Goal: Find specific page/section: Find specific page/section

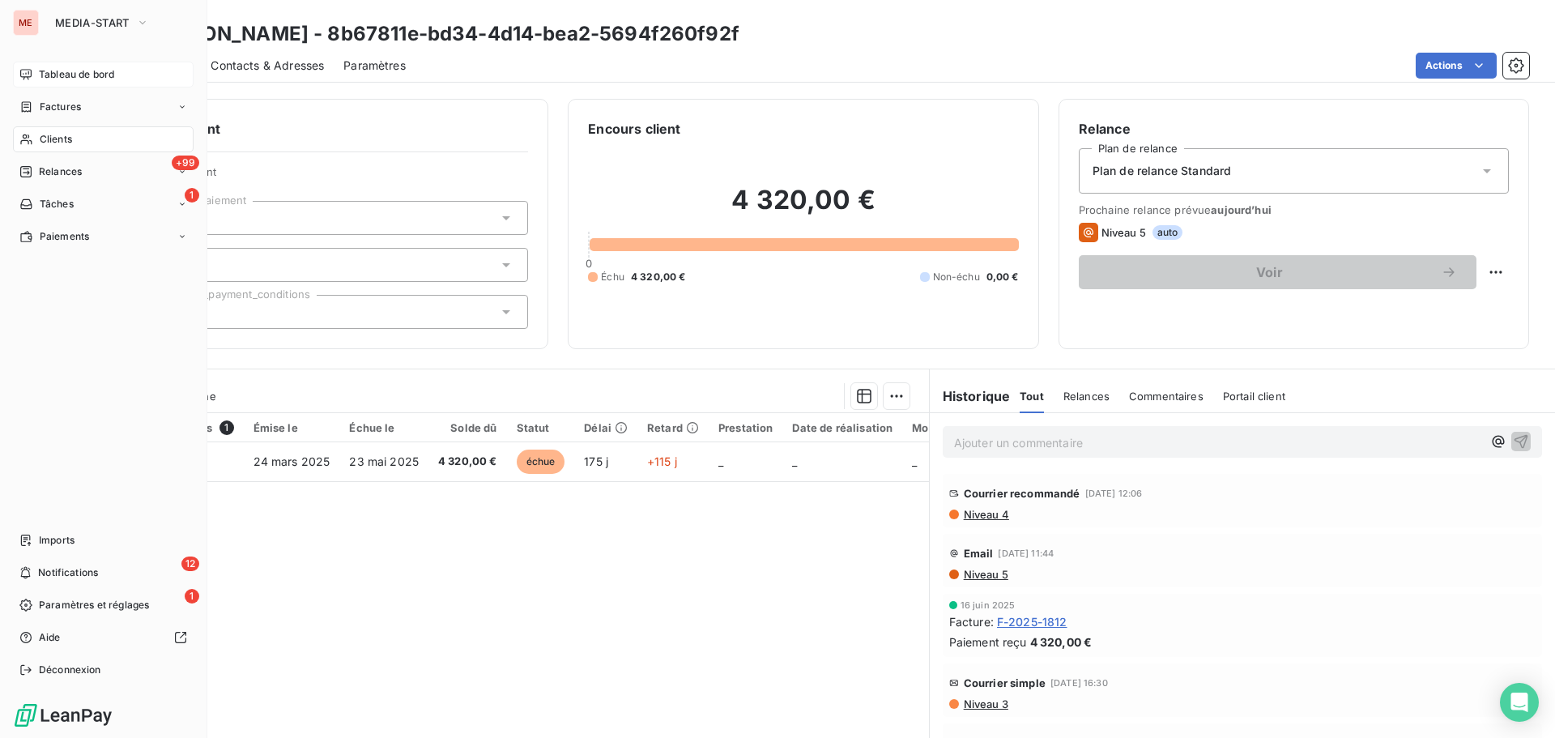
click at [57, 74] on span "Tableau de bord" at bounding box center [76, 74] width 75 height 15
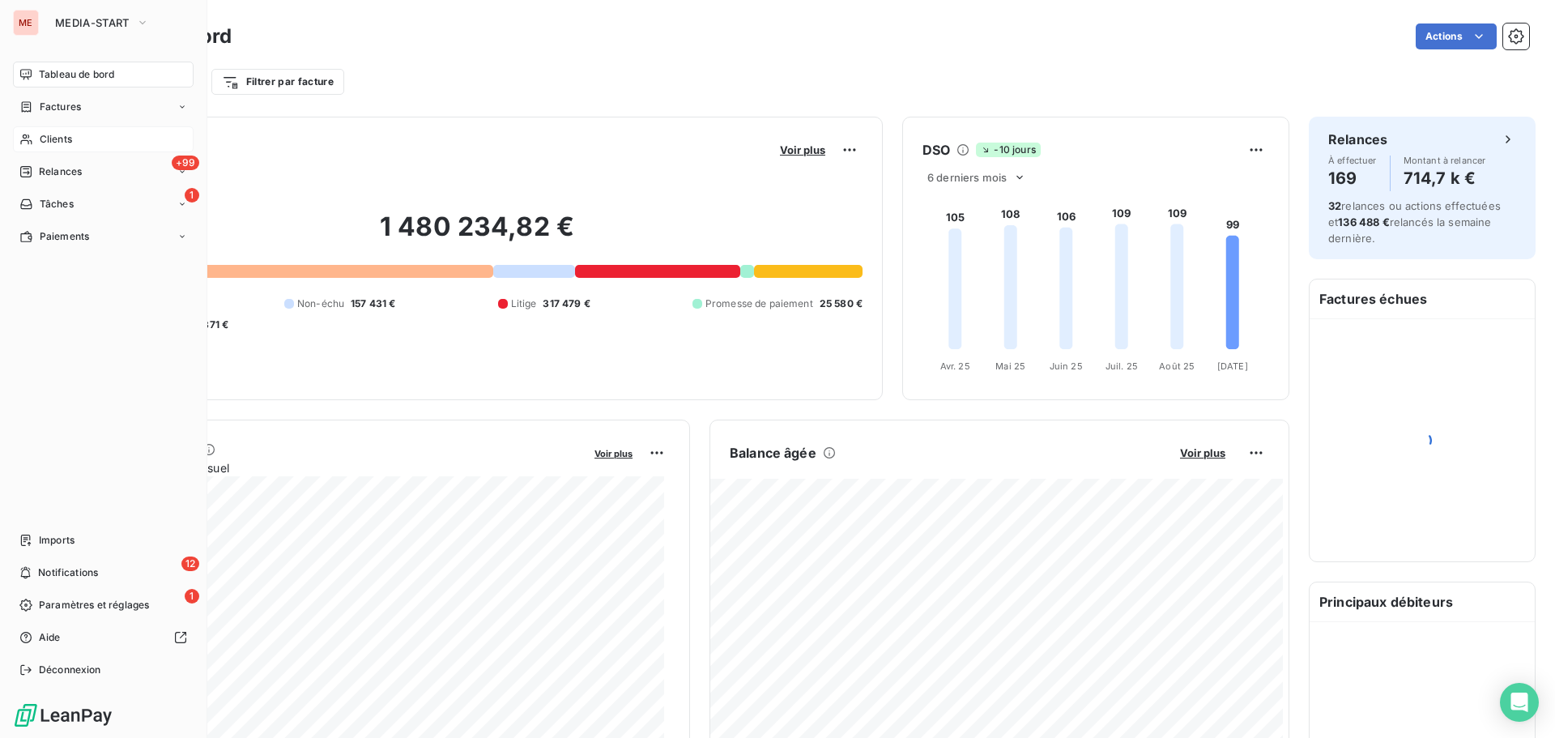
click at [58, 138] on span "Clients" at bounding box center [56, 139] width 32 height 15
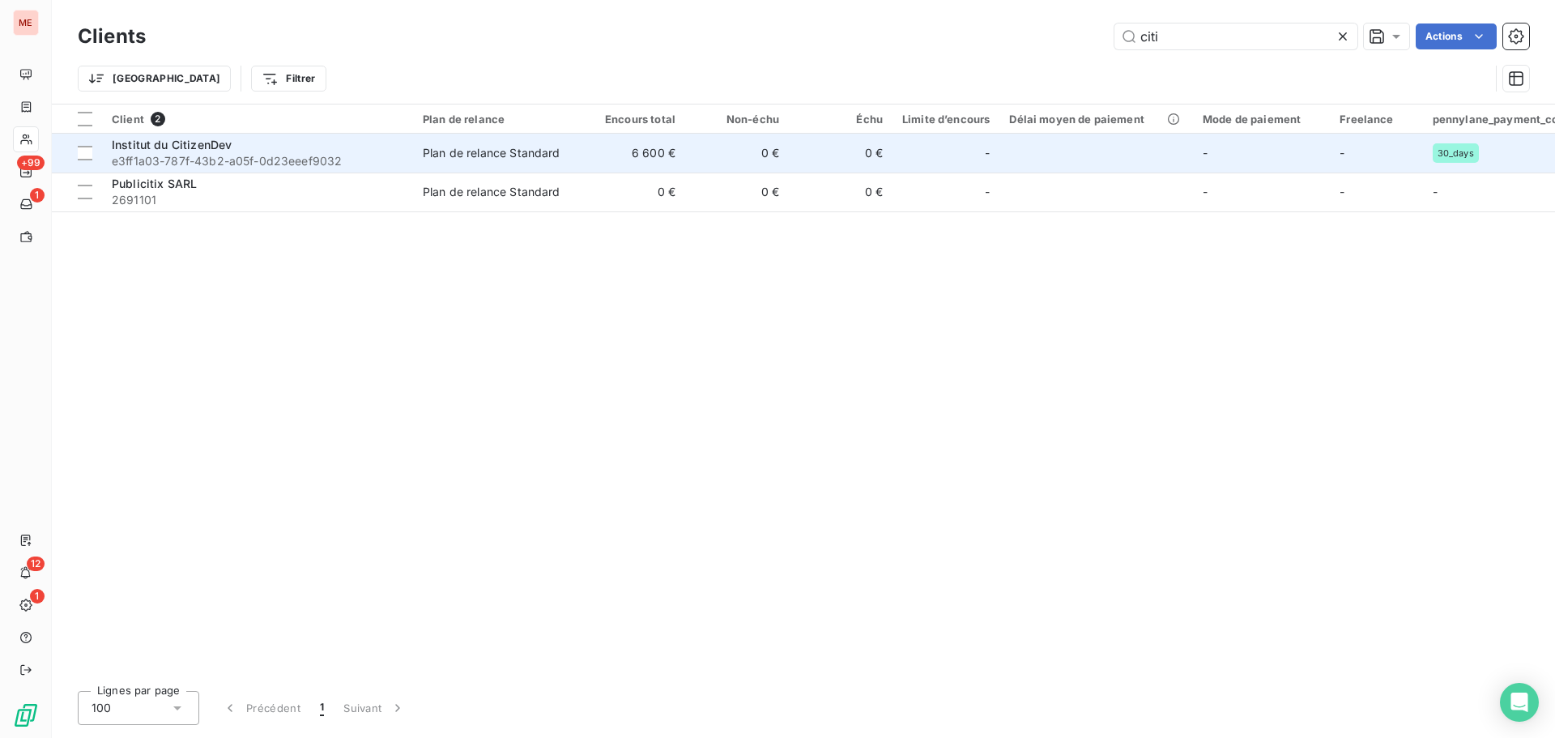
type input "citi"
click at [190, 154] on span "e3ff1a03-787f-43b2-a05f-0d23eeef9032" at bounding box center [258, 161] width 292 height 16
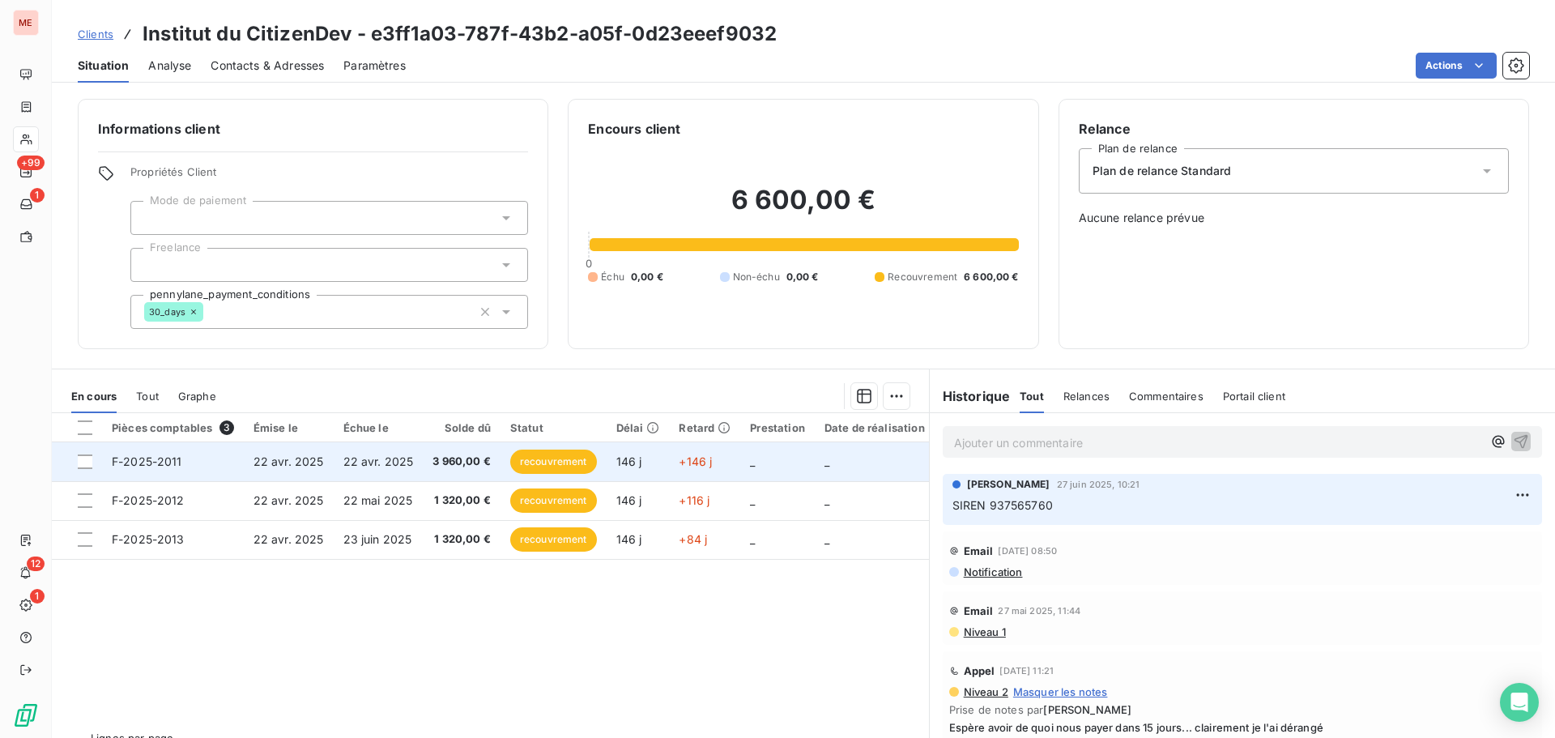
click at [412, 459] on td "22 avr. 2025" at bounding box center [379, 461] width 90 height 39
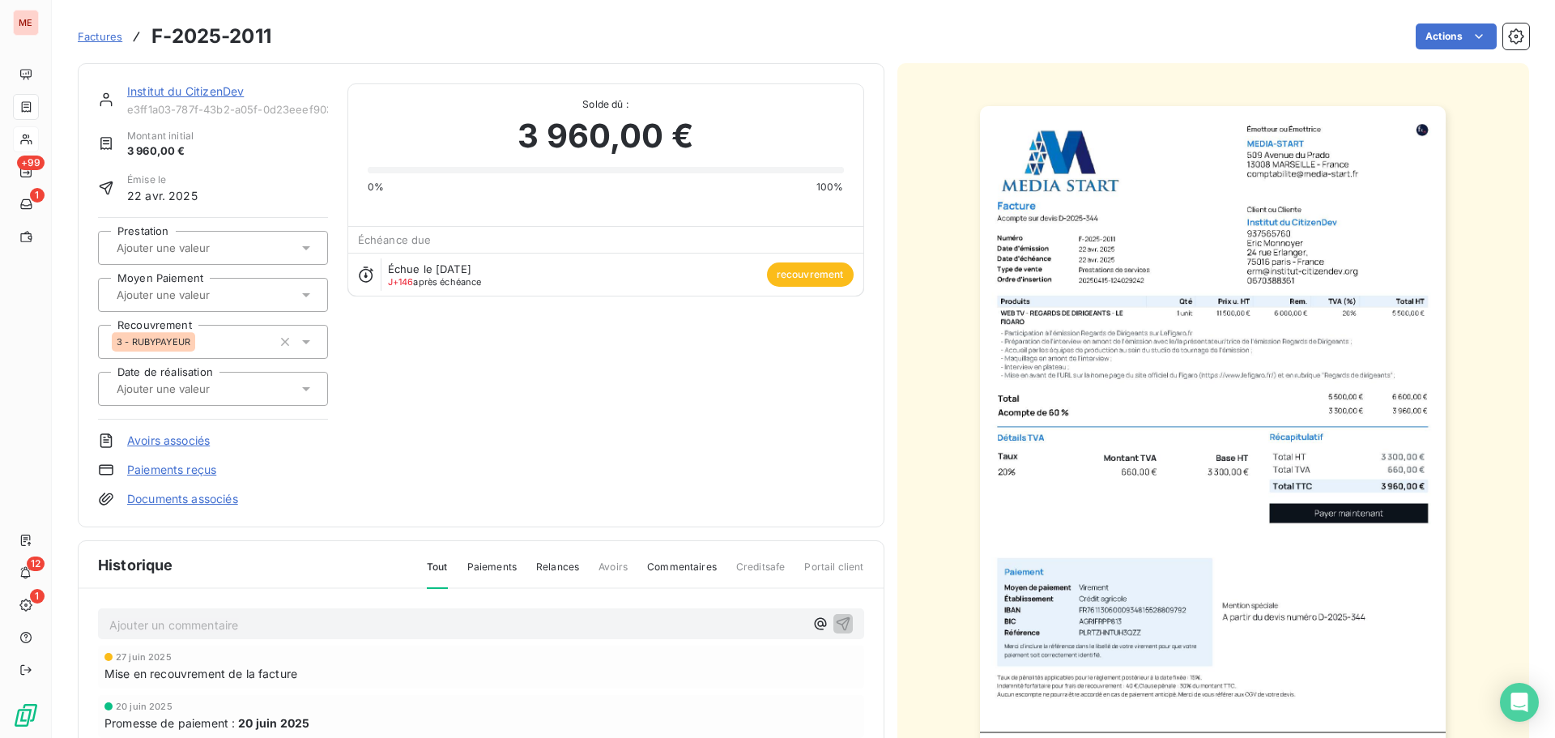
click at [137, 95] on link "Institut du CitizenDev" at bounding box center [185, 91] width 117 height 14
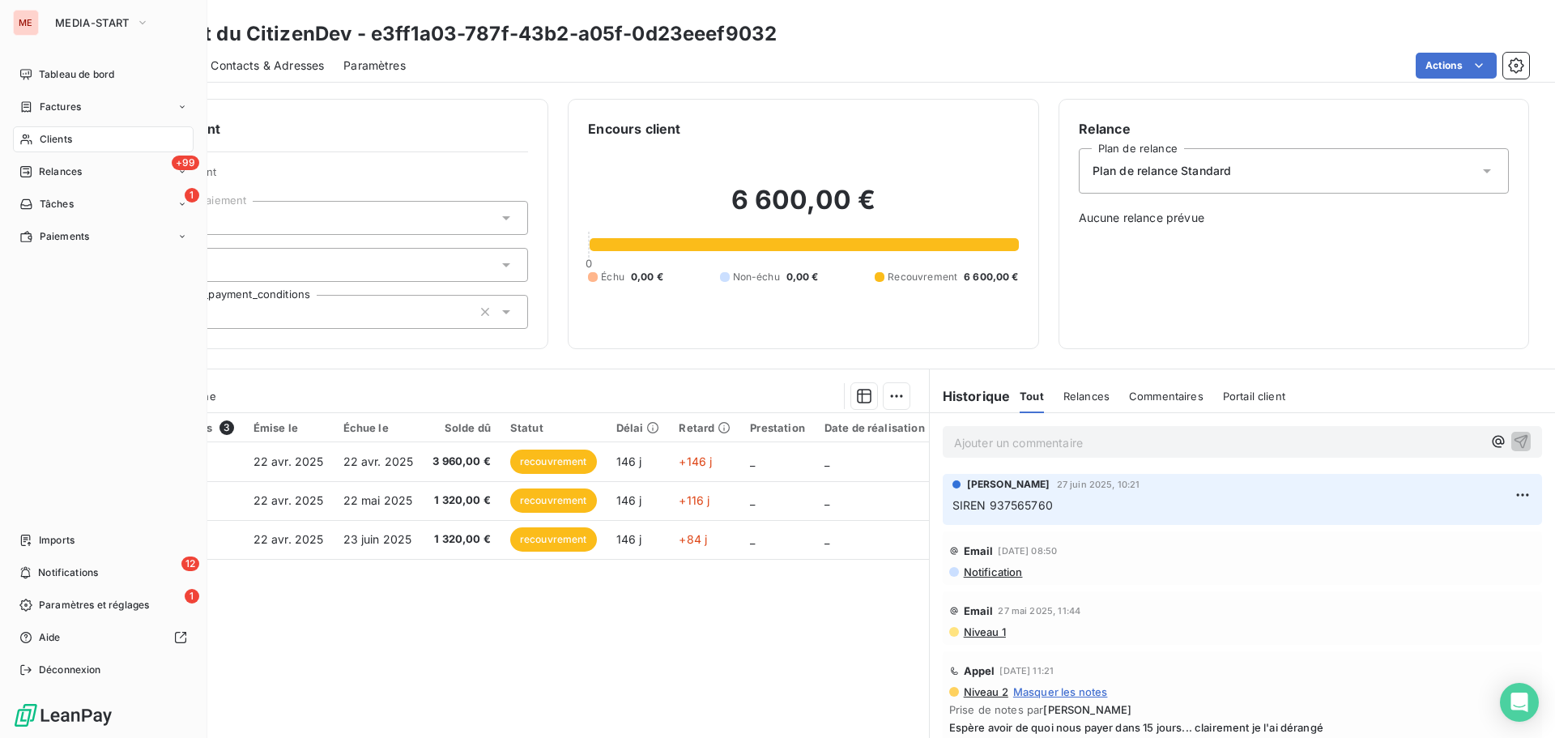
click at [28, 147] on div "Clients" at bounding box center [103, 139] width 181 height 26
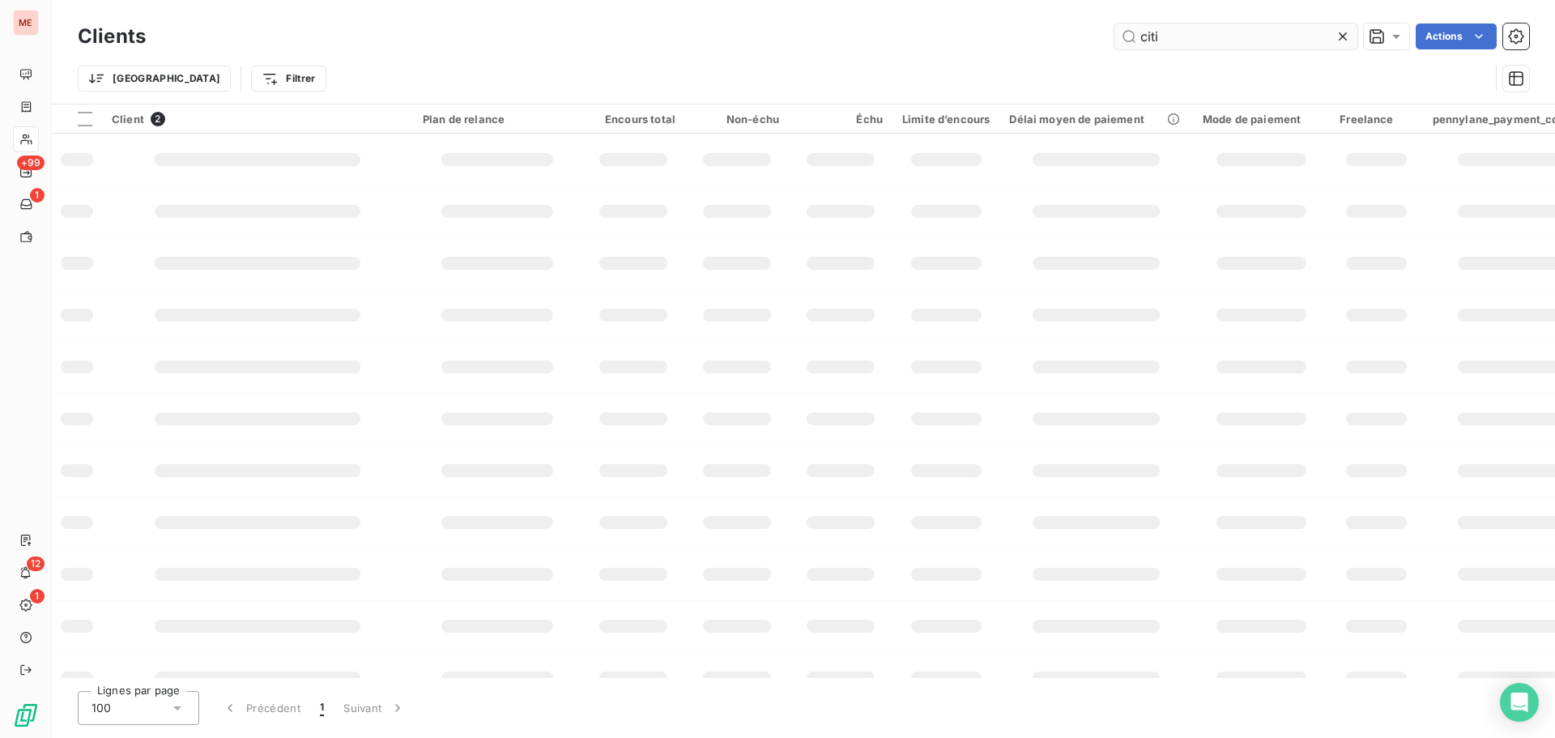
click at [1203, 36] on input "citi" at bounding box center [1236, 36] width 243 height 26
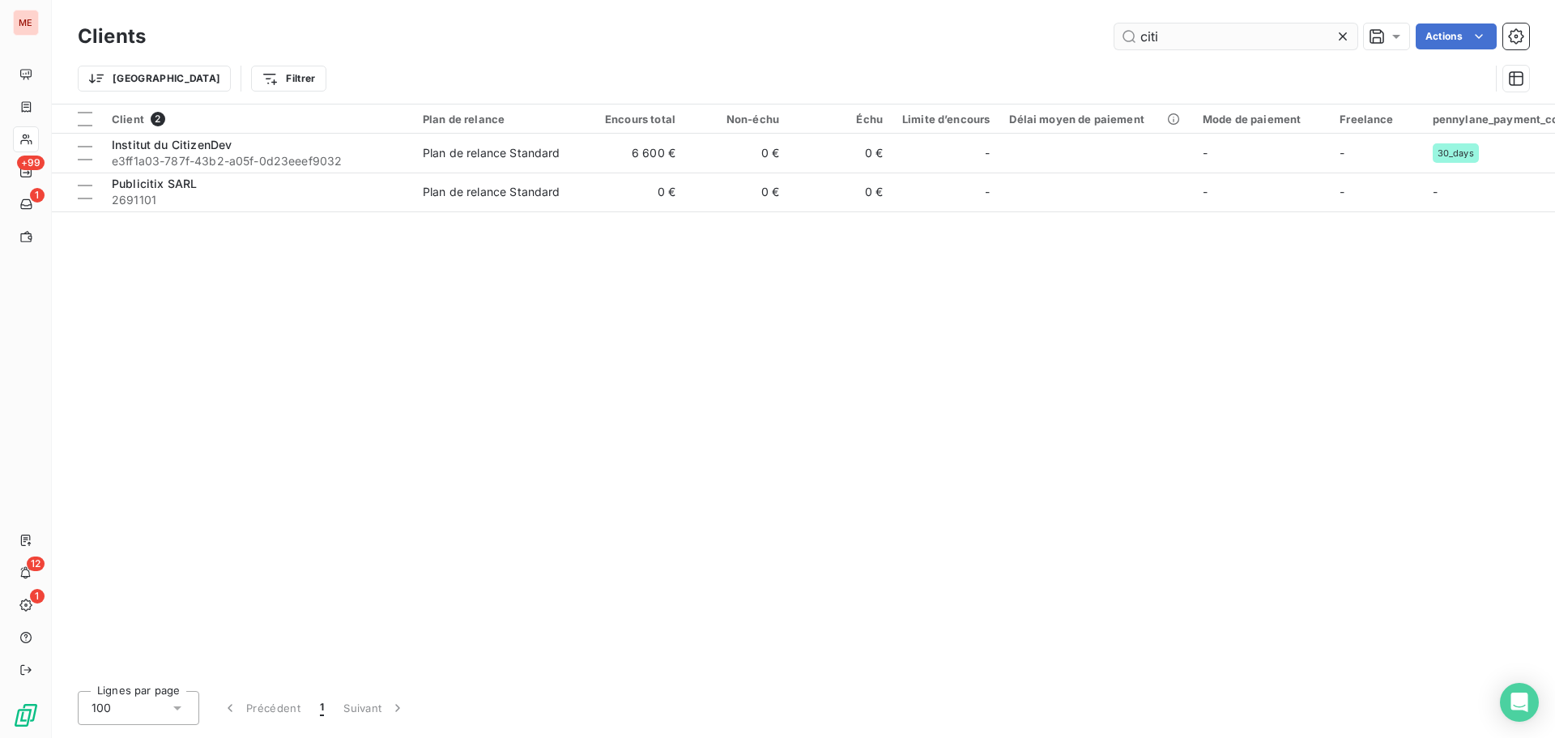
click at [1203, 36] on input "citi" at bounding box center [1236, 36] width 243 height 26
type input "t"
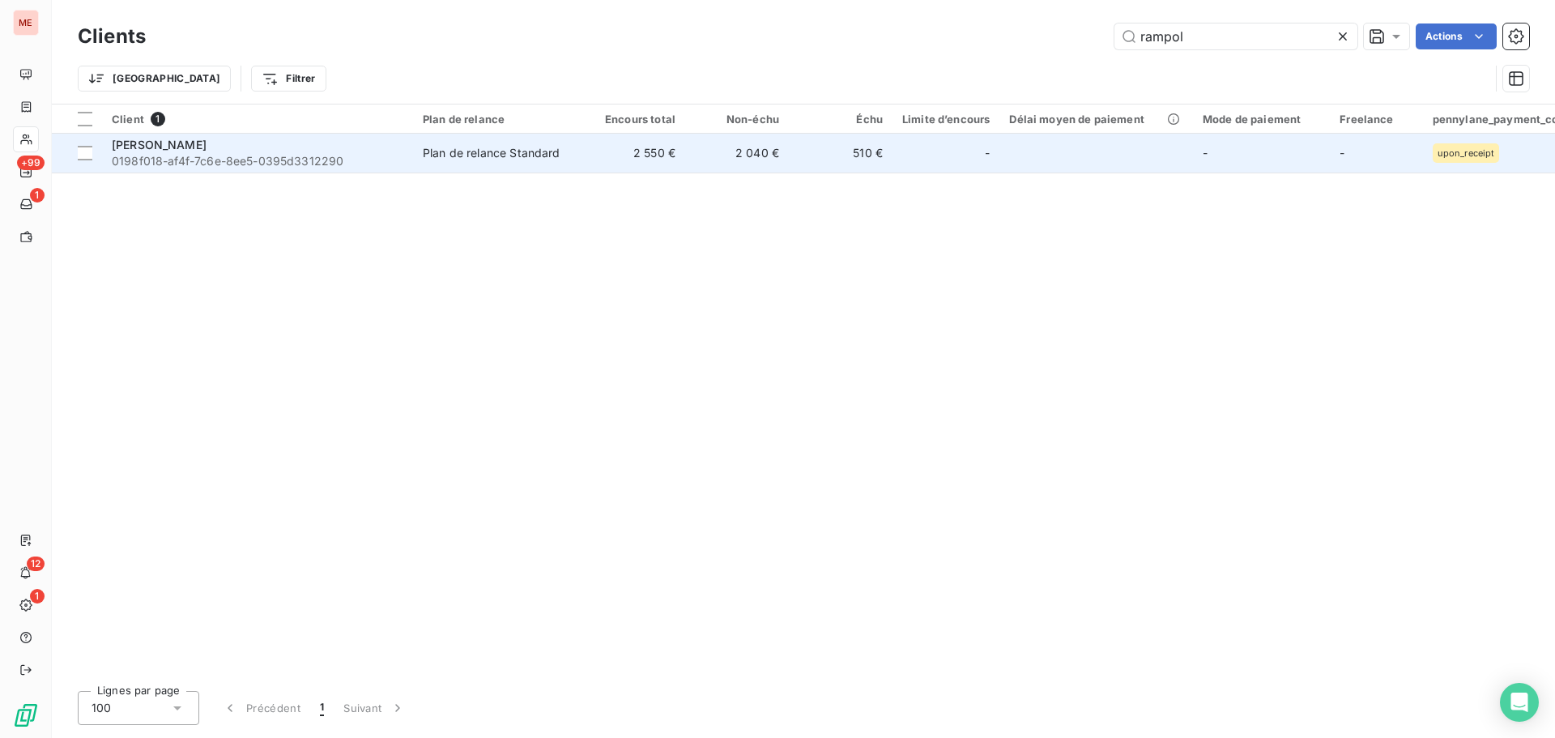
type input "rampol"
click at [426, 158] on div "Plan de relance Standard" at bounding box center [492, 153] width 138 height 16
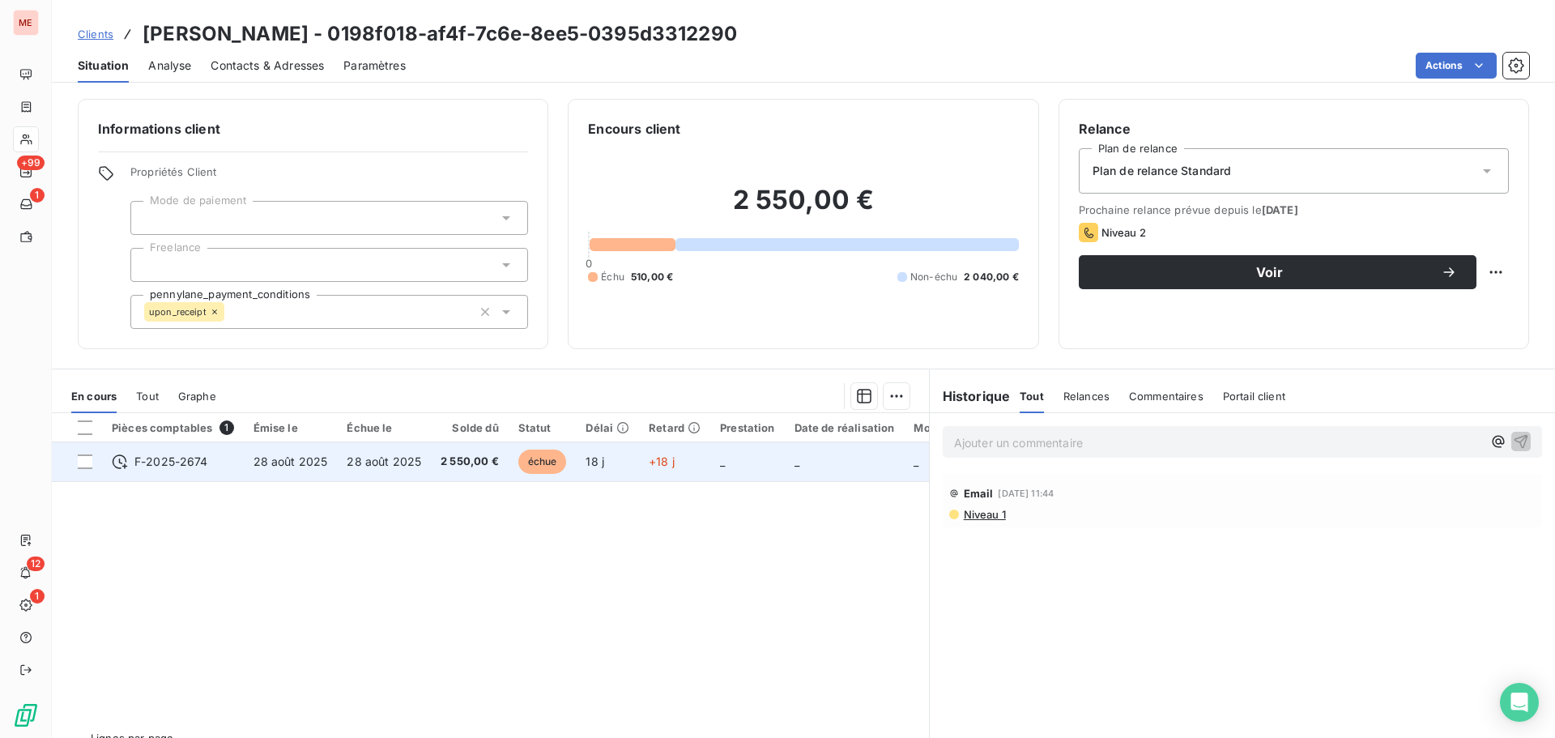
click at [341, 449] on td "28 août 2025" at bounding box center [384, 461] width 94 height 39
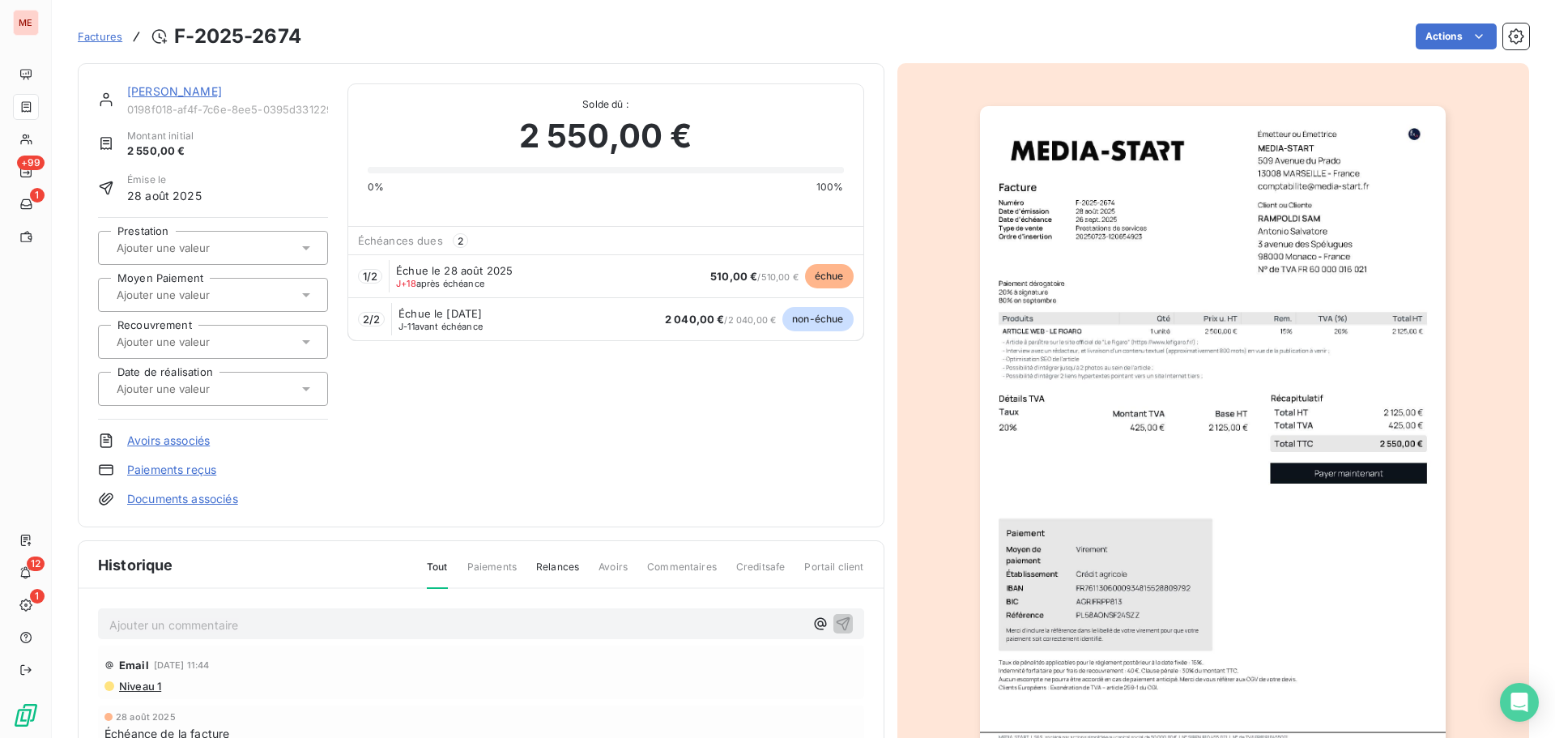
click at [151, 87] on link "[PERSON_NAME]" at bounding box center [174, 91] width 95 height 14
